Goal: Information Seeking & Learning: Learn about a topic

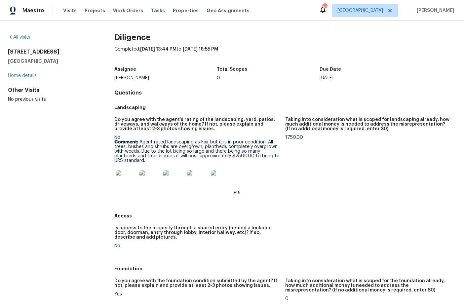
drag, startPoint x: 61, startPoint y: 60, endPoint x: 12, endPoint y: 50, distance: 50.5
click at [1, 50] on div "All visits [STREET_ADDRESS] Home details Other Visits No previous visits Dilige…" at bounding box center [232, 164] width 464 height 287
copy div "[STREET_ADDRESS]"
click at [132, 185] on img at bounding box center [126, 180] width 21 height 21
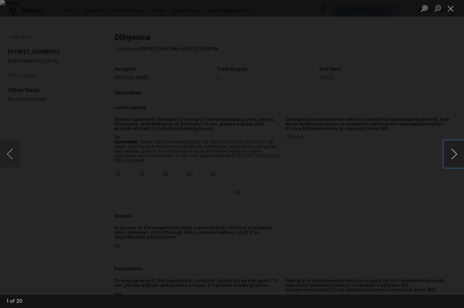
click at [455, 157] on button "Next image" at bounding box center [454, 154] width 20 height 26
click at [454, 157] on button "Next image" at bounding box center [454, 154] width 20 height 26
click at [456, 10] on button "Close lightbox" at bounding box center [450, 9] width 13 height 12
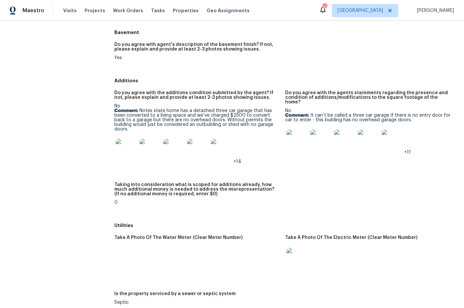
scroll to position [842, 0]
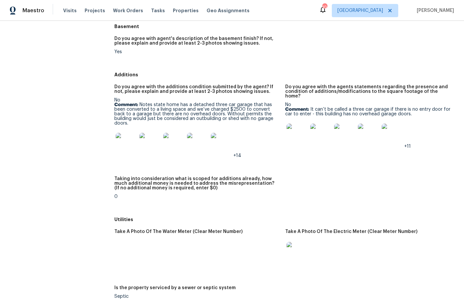
click at [131, 142] on img at bounding box center [126, 143] width 21 height 21
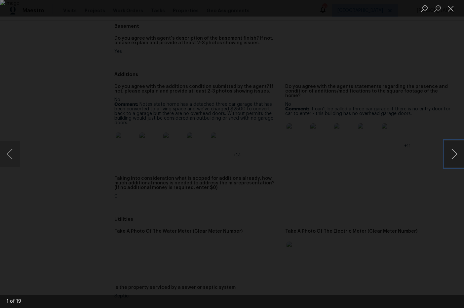
click at [454, 156] on button "Next image" at bounding box center [454, 154] width 20 height 26
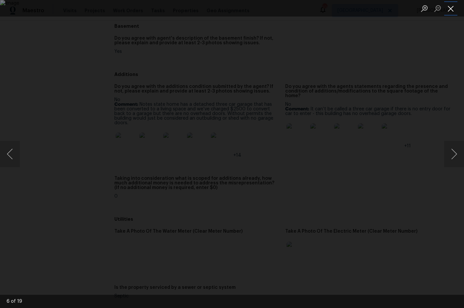
click at [450, 10] on button "Close lightbox" at bounding box center [450, 9] width 13 height 12
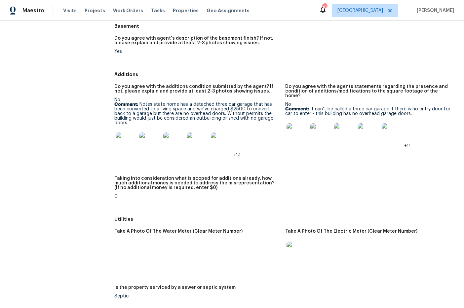
scroll to position [844, 0]
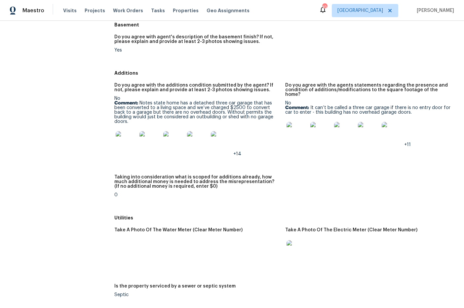
click at [301, 129] on img at bounding box center [297, 132] width 21 height 21
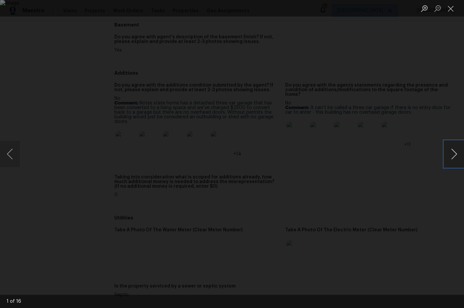
click at [452, 155] on button "Next image" at bounding box center [454, 154] width 20 height 26
click at [455, 155] on button "Next image" at bounding box center [454, 154] width 20 height 26
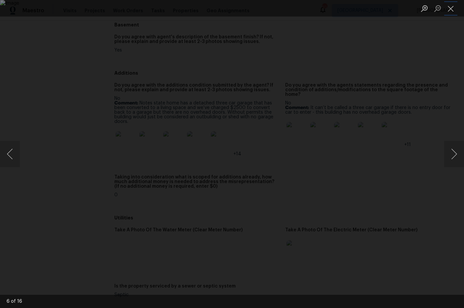
drag, startPoint x: 454, startPoint y: 11, endPoint x: 444, endPoint y: 15, distance: 10.3
click at [454, 11] on button "Close lightbox" at bounding box center [450, 9] width 13 height 12
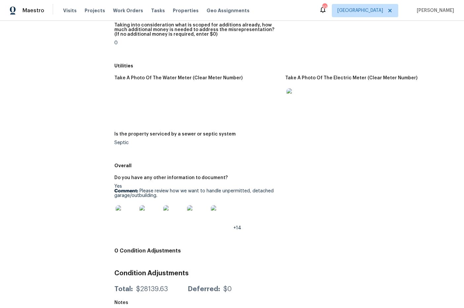
scroll to position [997, 0]
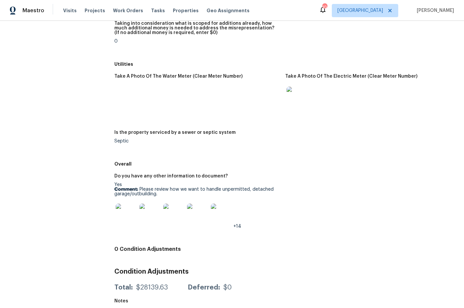
click at [121, 215] on img at bounding box center [126, 214] width 21 height 21
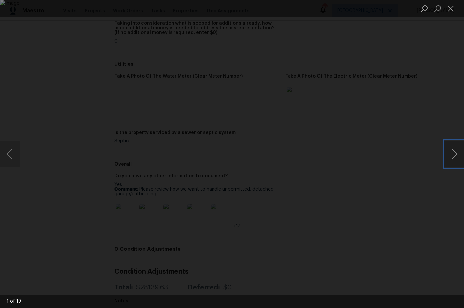
click at [454, 156] on button "Next image" at bounding box center [454, 154] width 20 height 26
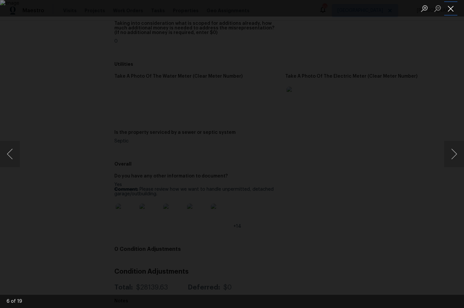
click at [452, 11] on button "Close lightbox" at bounding box center [450, 9] width 13 height 12
